Goal: Find specific page/section: Find specific page/section

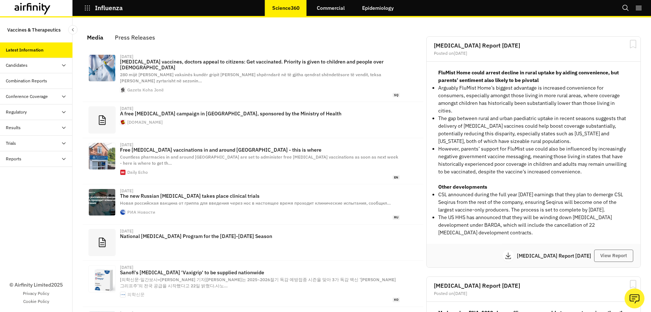
scroll to position [445, 218]
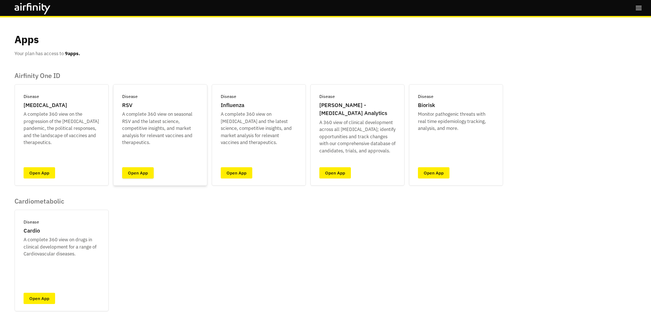
click at [141, 170] on link "Open App" at bounding box center [138, 172] width 32 height 11
